Goal: Check status: Check status

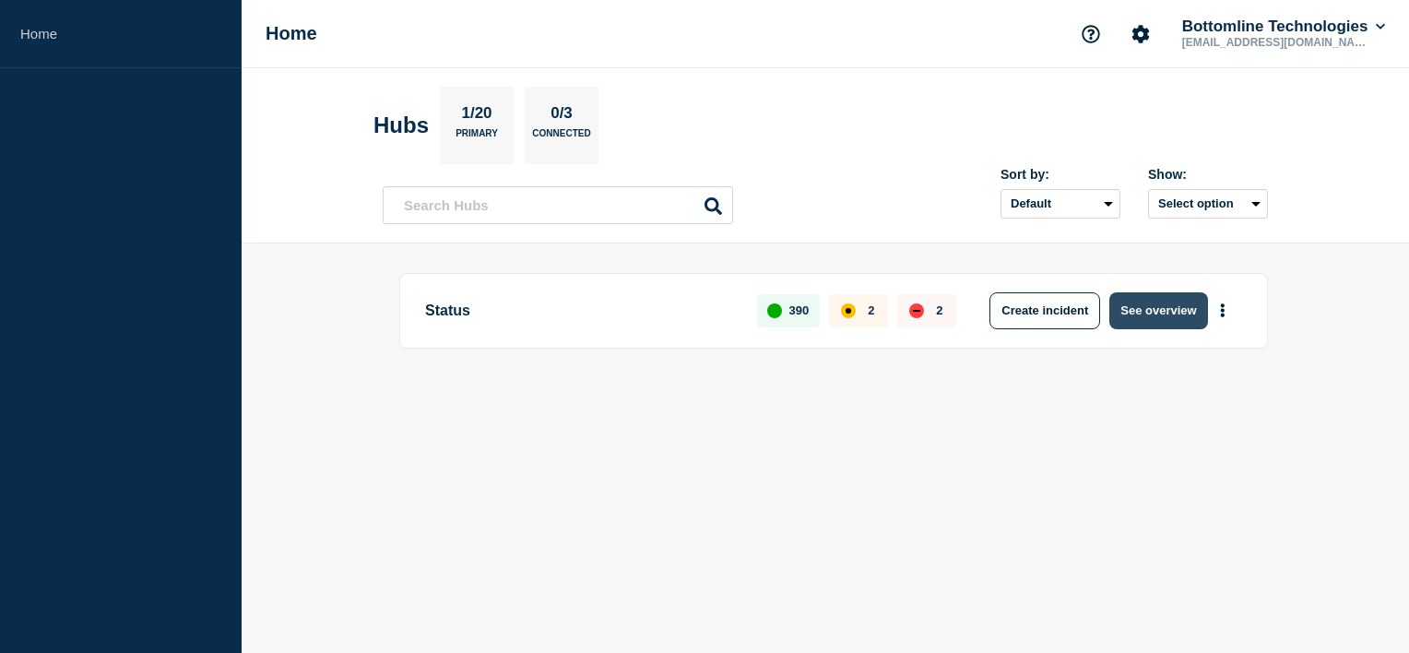
click at [1166, 295] on button "See overview" at bounding box center [1158, 310] width 98 height 37
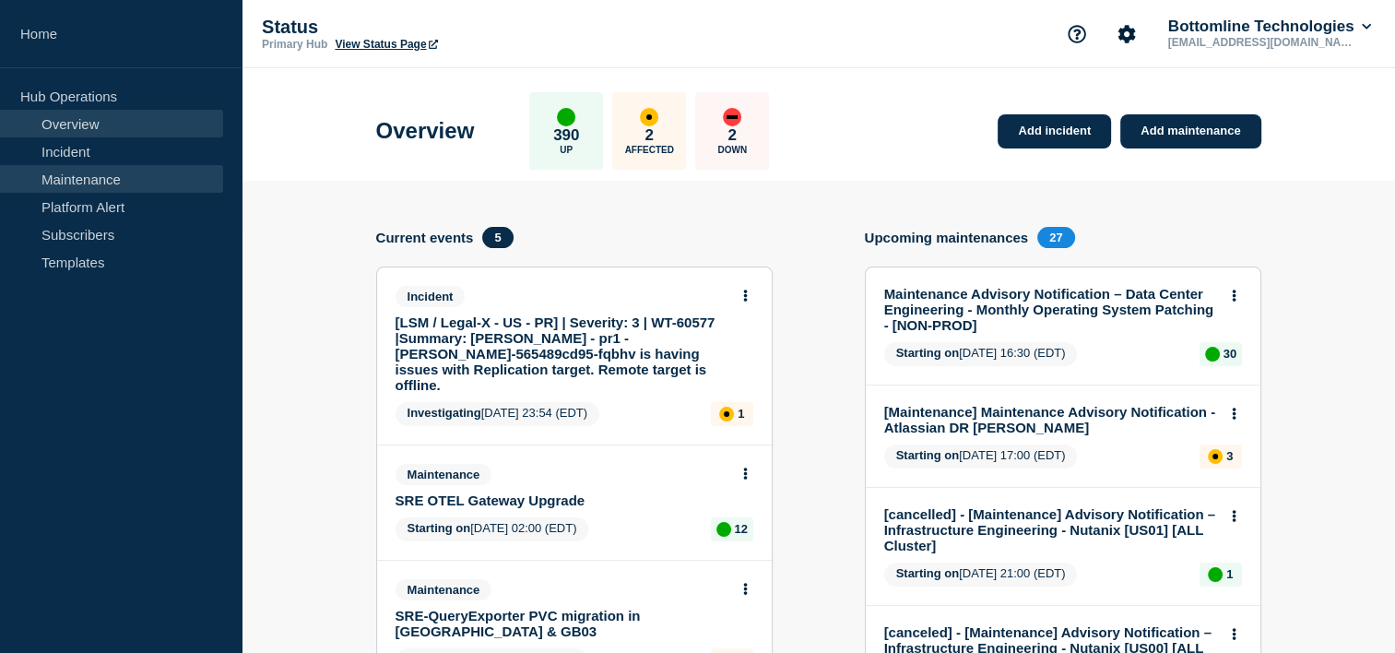
click at [40, 173] on link "Maintenance" at bounding box center [111, 179] width 223 height 28
click at [114, 183] on link "Maintenance" at bounding box center [111, 179] width 223 height 28
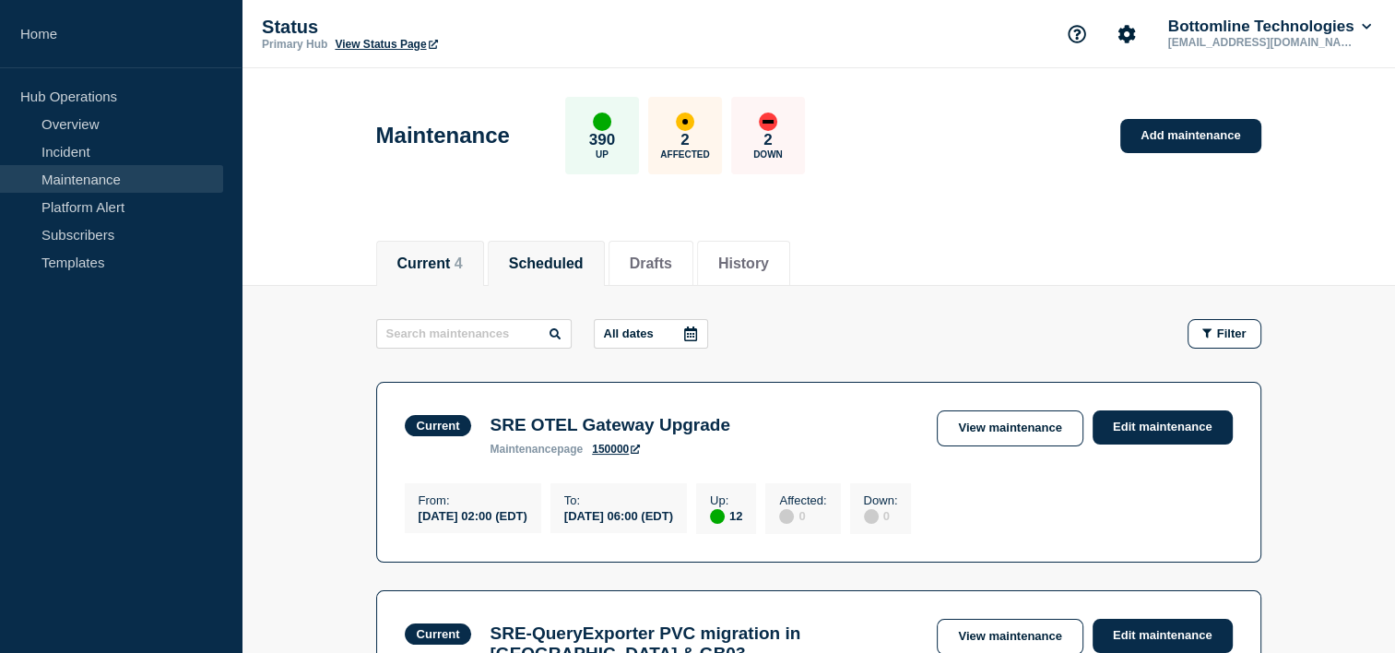
click at [605, 254] on li "Scheduled" at bounding box center [546, 263] width 117 height 45
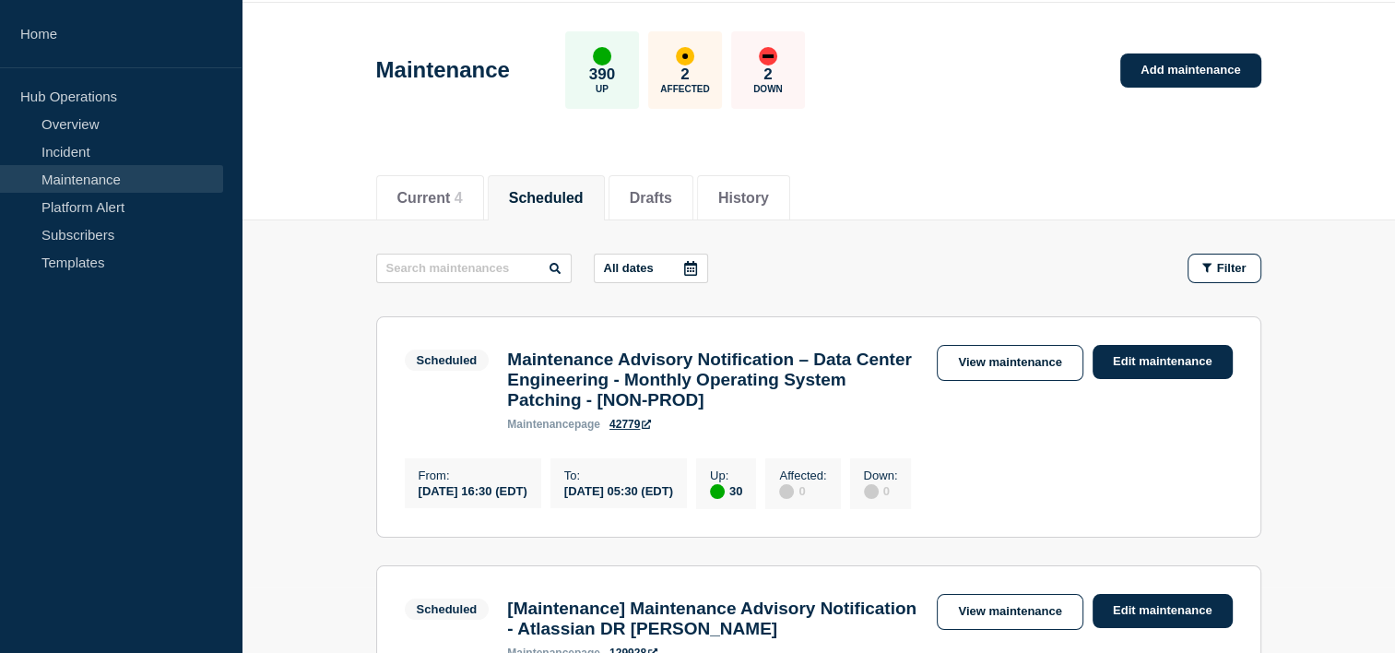
scroll to position [63, 0]
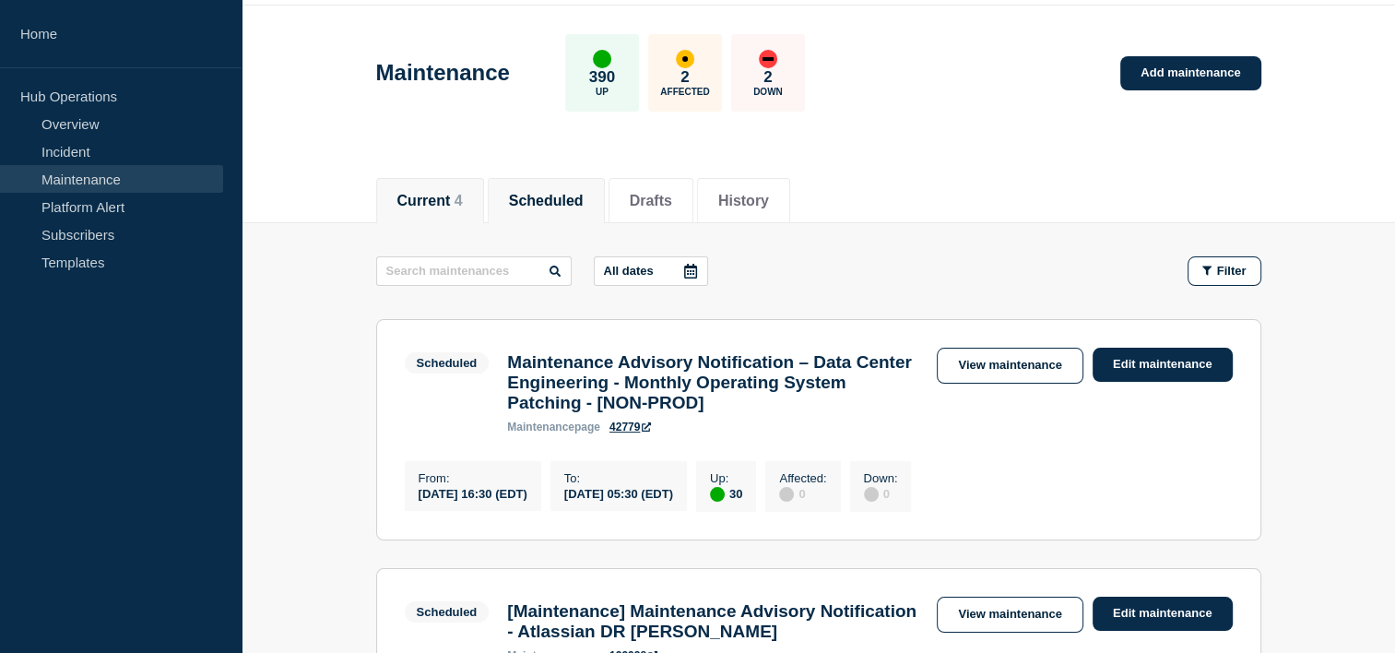
click at [392, 182] on li "Current 4" at bounding box center [430, 200] width 108 height 45
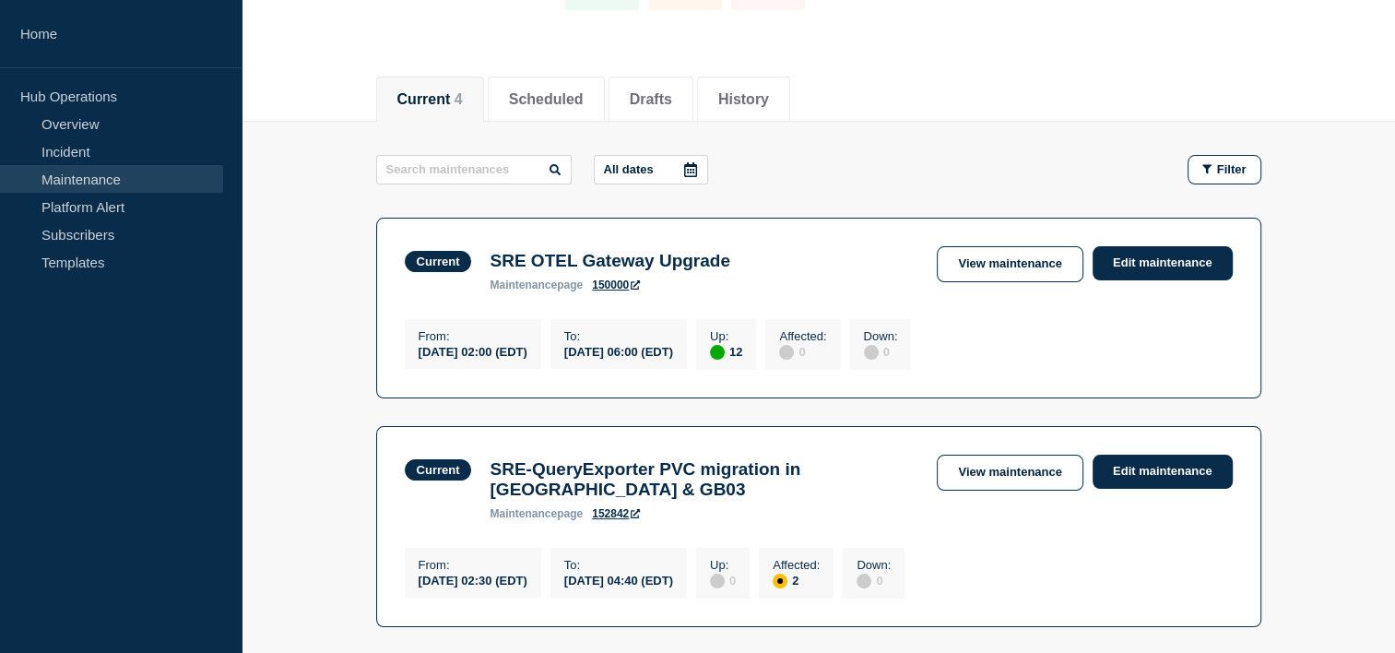
scroll to position [165, 0]
click at [0, 500] on aside "Home Hub Operations Overview Incident Maintenance Platform Alert Subscribers Te…" at bounding box center [121, 326] width 242 height 653
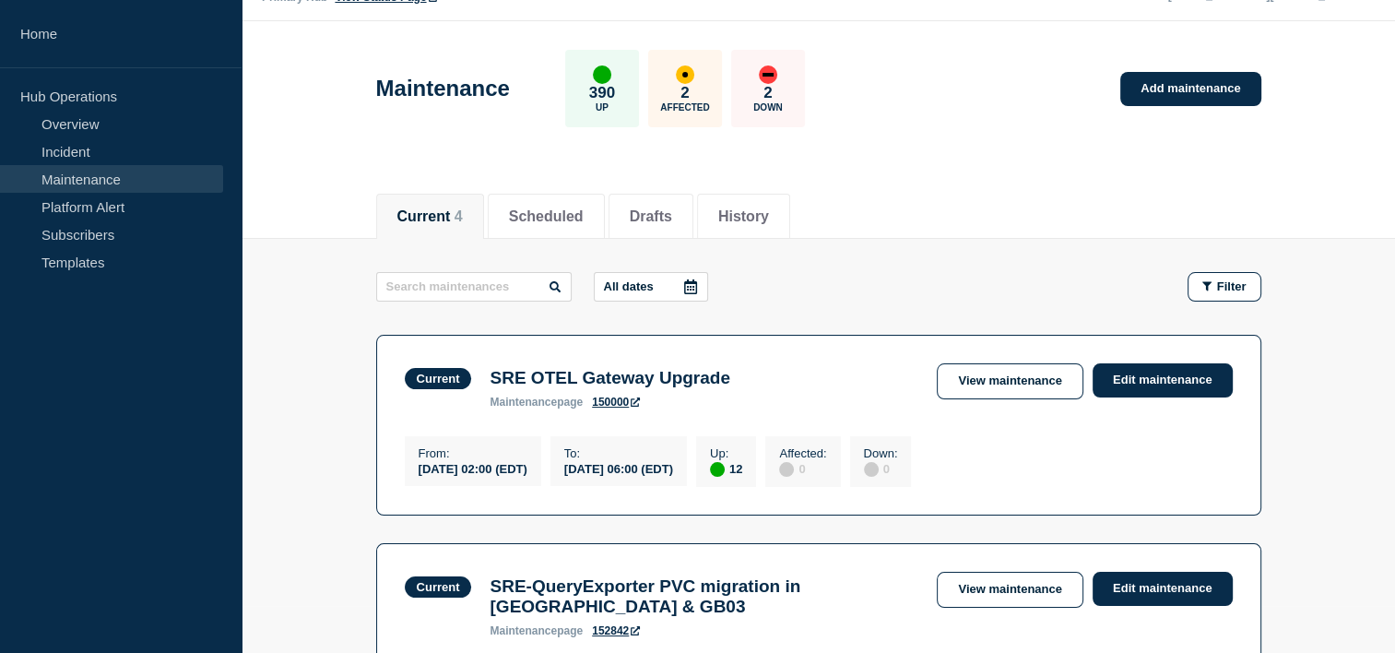
scroll to position [48, 0]
